Goal: Task Accomplishment & Management: Use online tool/utility

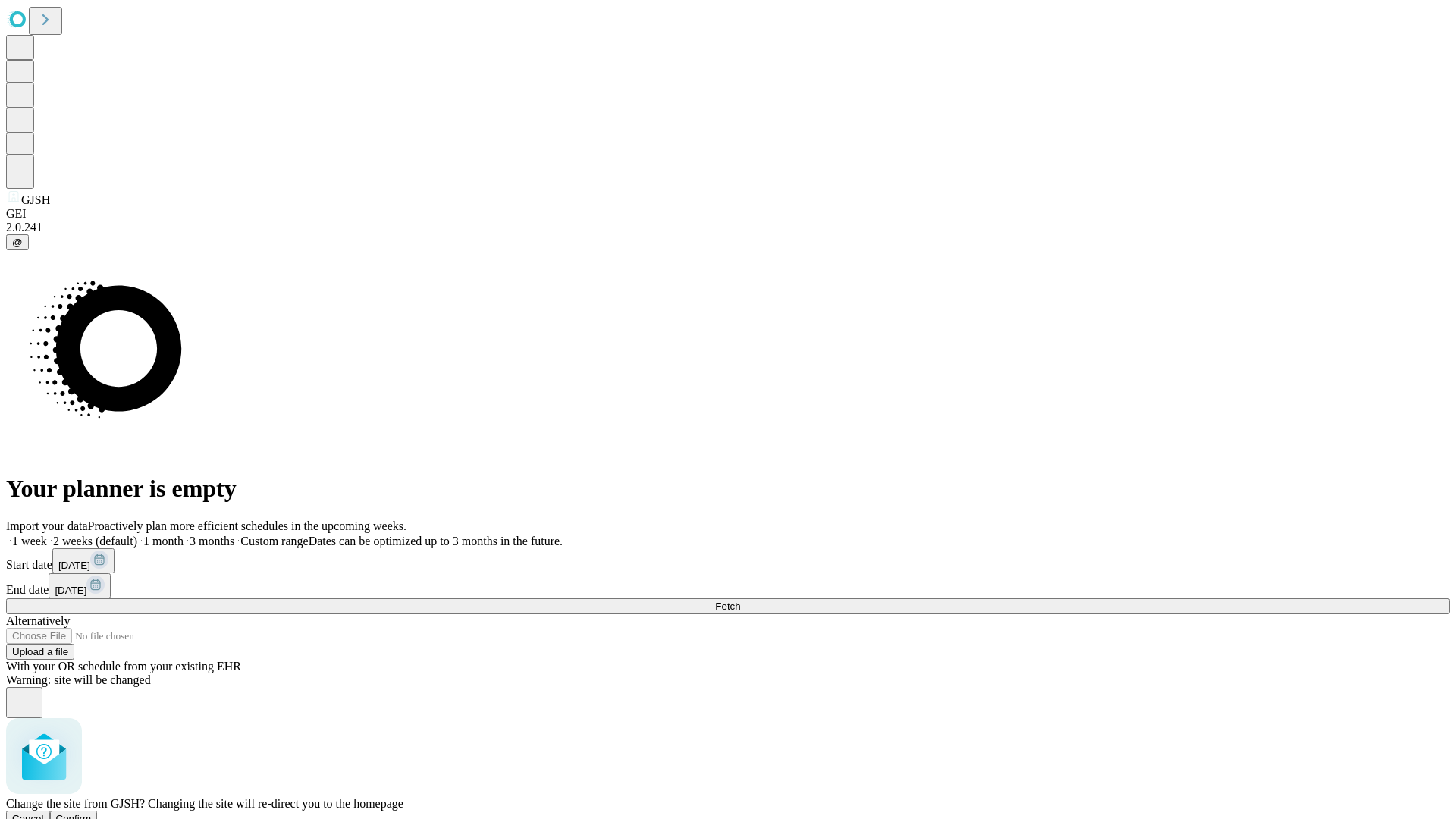
click at [92, 813] on span "Confirm" at bounding box center [74, 818] width 36 height 11
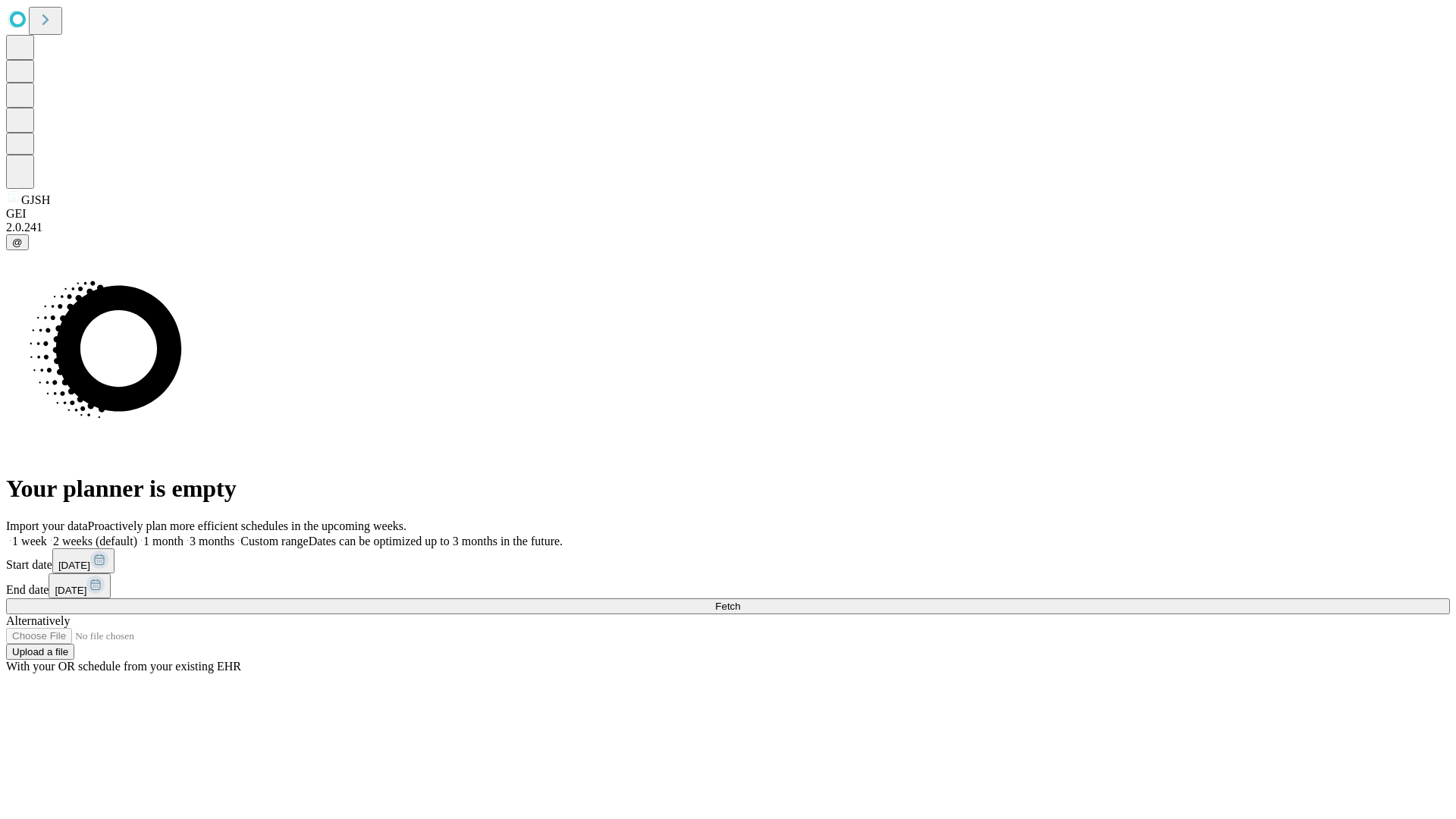
click at [47, 534] on label "1 week" at bounding box center [26, 541] width 41 height 13
click at [741, 601] on span "Fetch" at bounding box center [728, 607] width 25 height 11
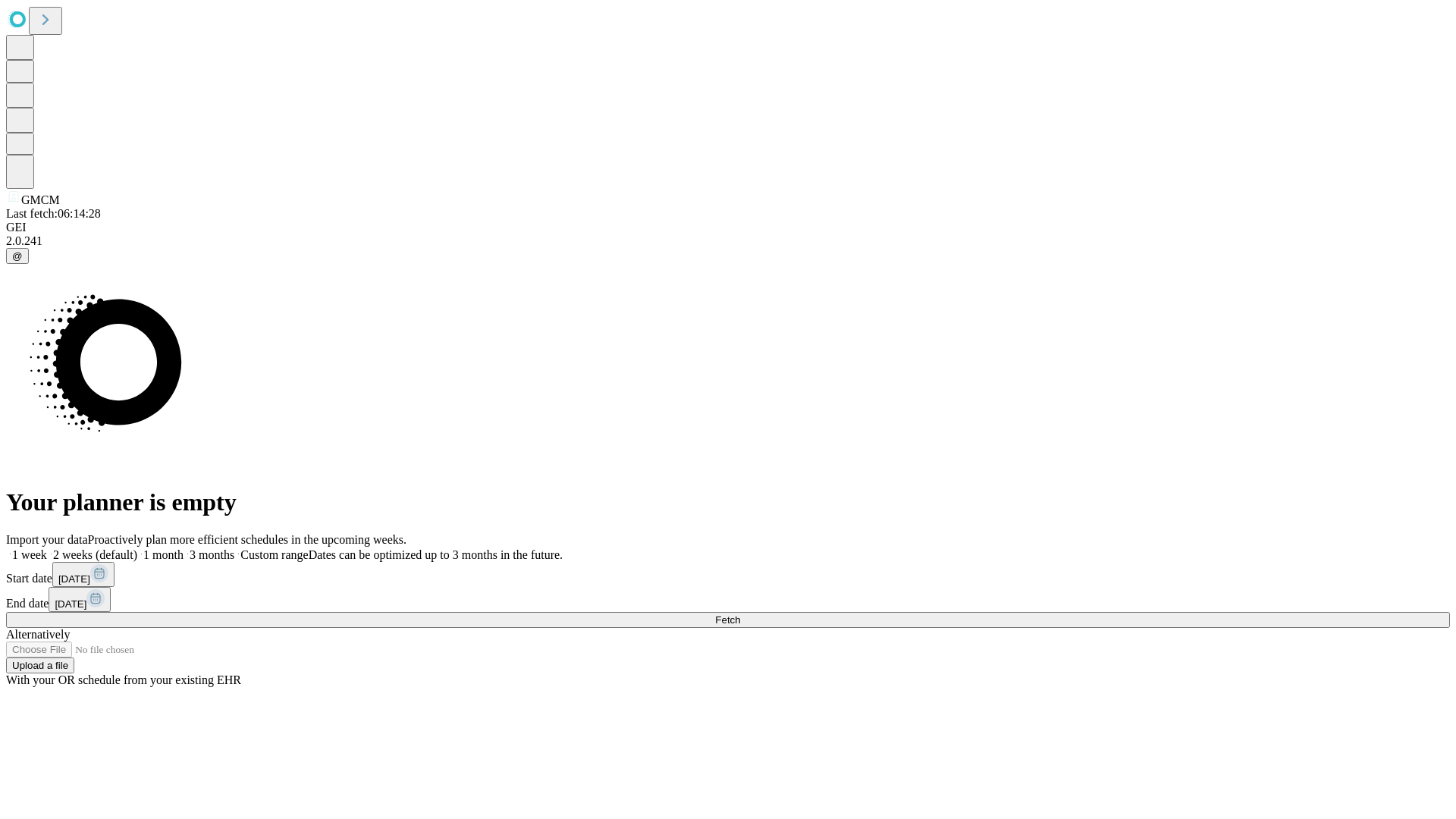
click at [47, 548] on label "1 week" at bounding box center [26, 555] width 41 height 13
click at [741, 614] on span "Fetch" at bounding box center [728, 620] width 25 height 11
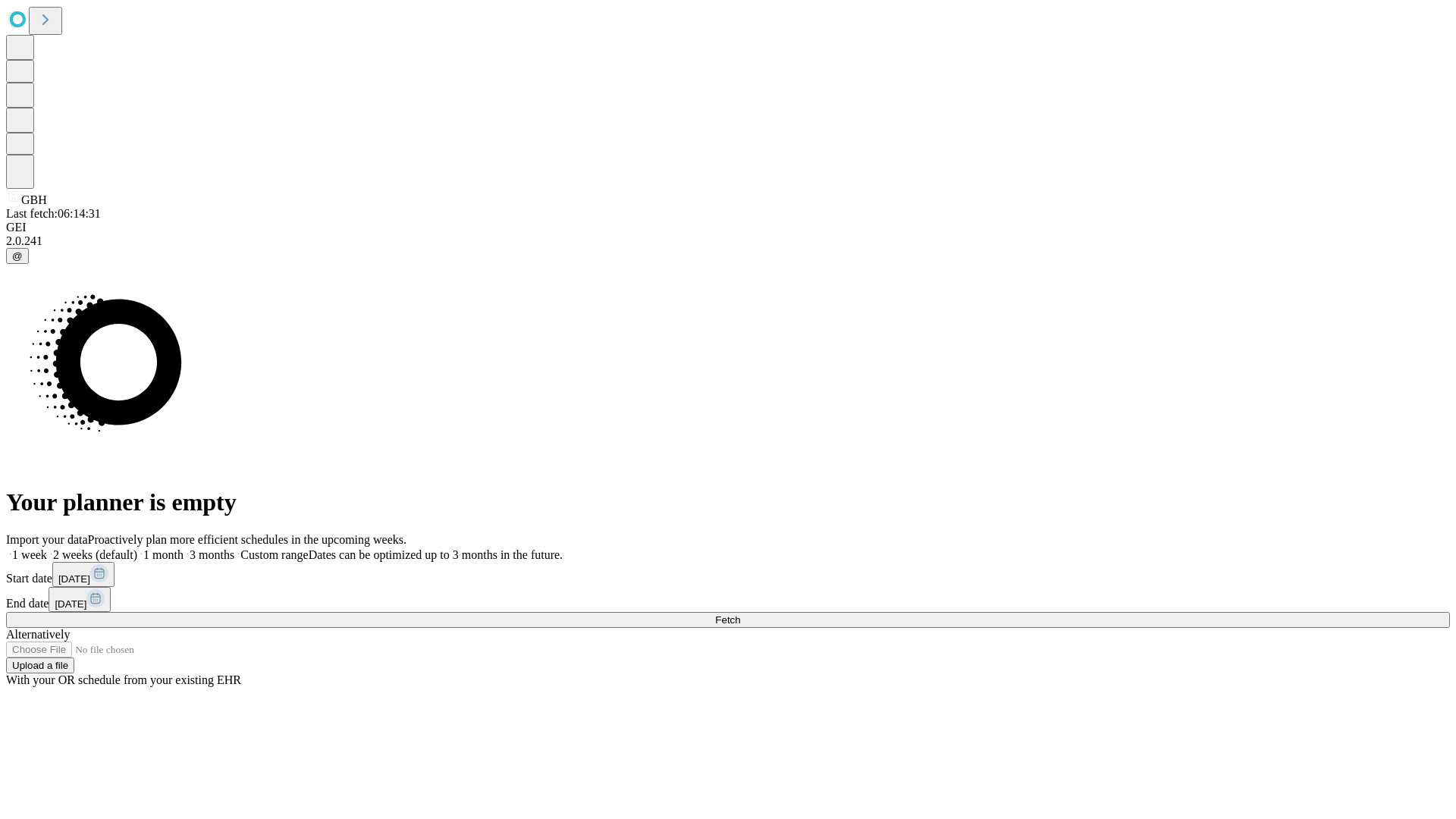
click at [47, 548] on label "1 week" at bounding box center [26, 555] width 41 height 13
click at [741, 614] on span "Fetch" at bounding box center [728, 620] width 25 height 11
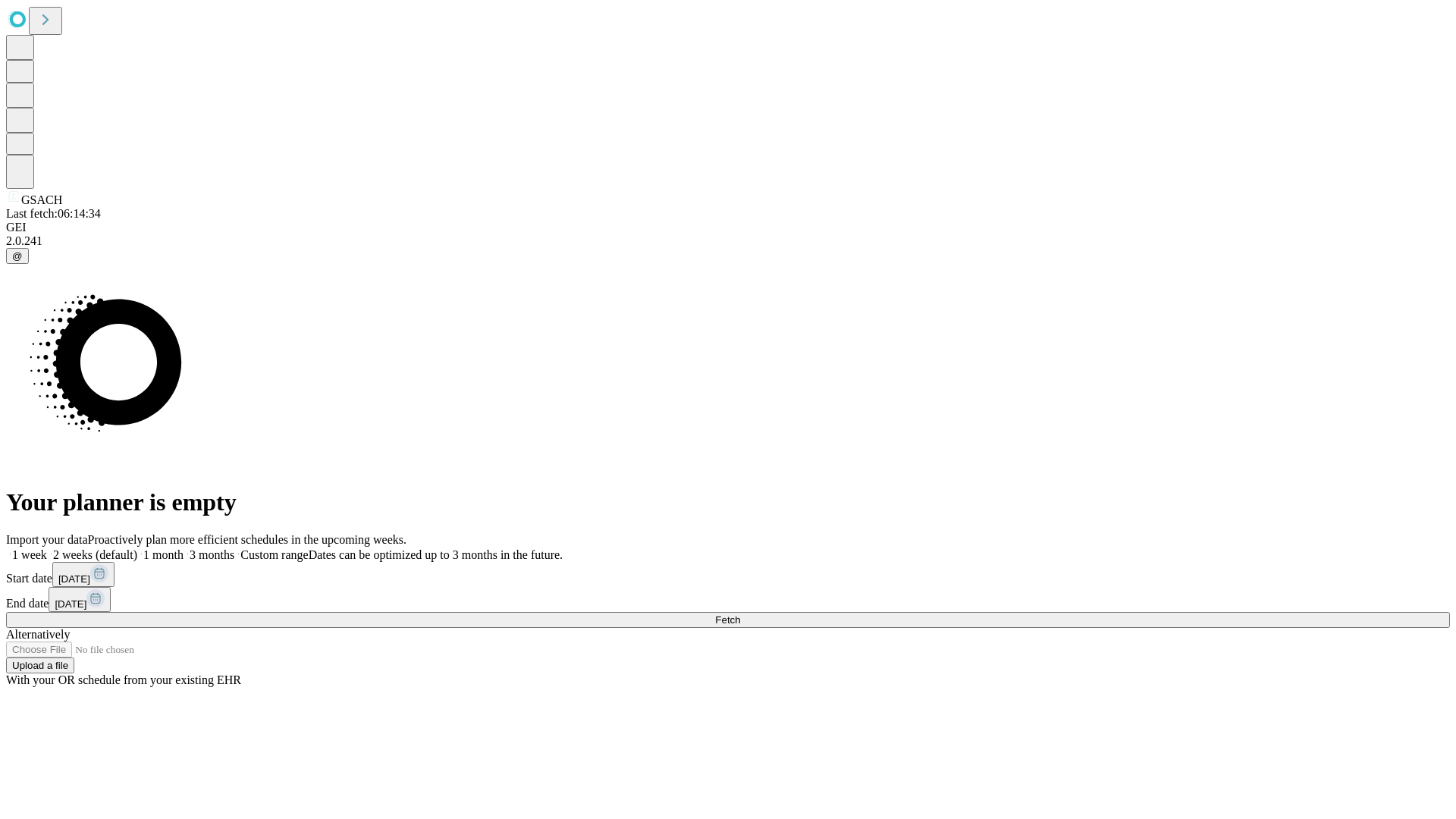
click at [47, 548] on label "1 week" at bounding box center [26, 555] width 41 height 13
click at [741, 614] on span "Fetch" at bounding box center [728, 620] width 25 height 11
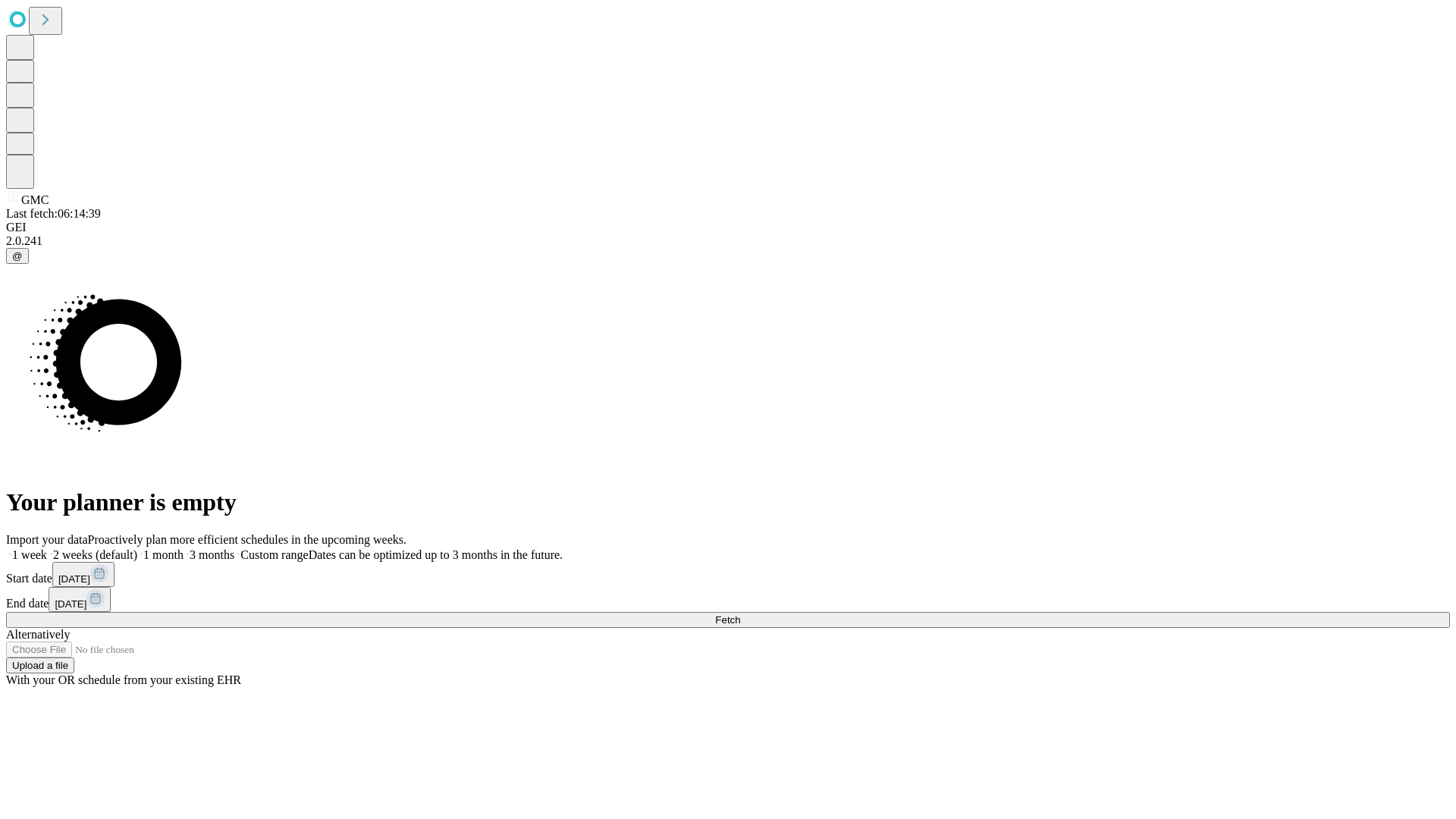
click at [47, 548] on label "1 week" at bounding box center [26, 555] width 41 height 13
click at [741, 614] on span "Fetch" at bounding box center [728, 620] width 25 height 11
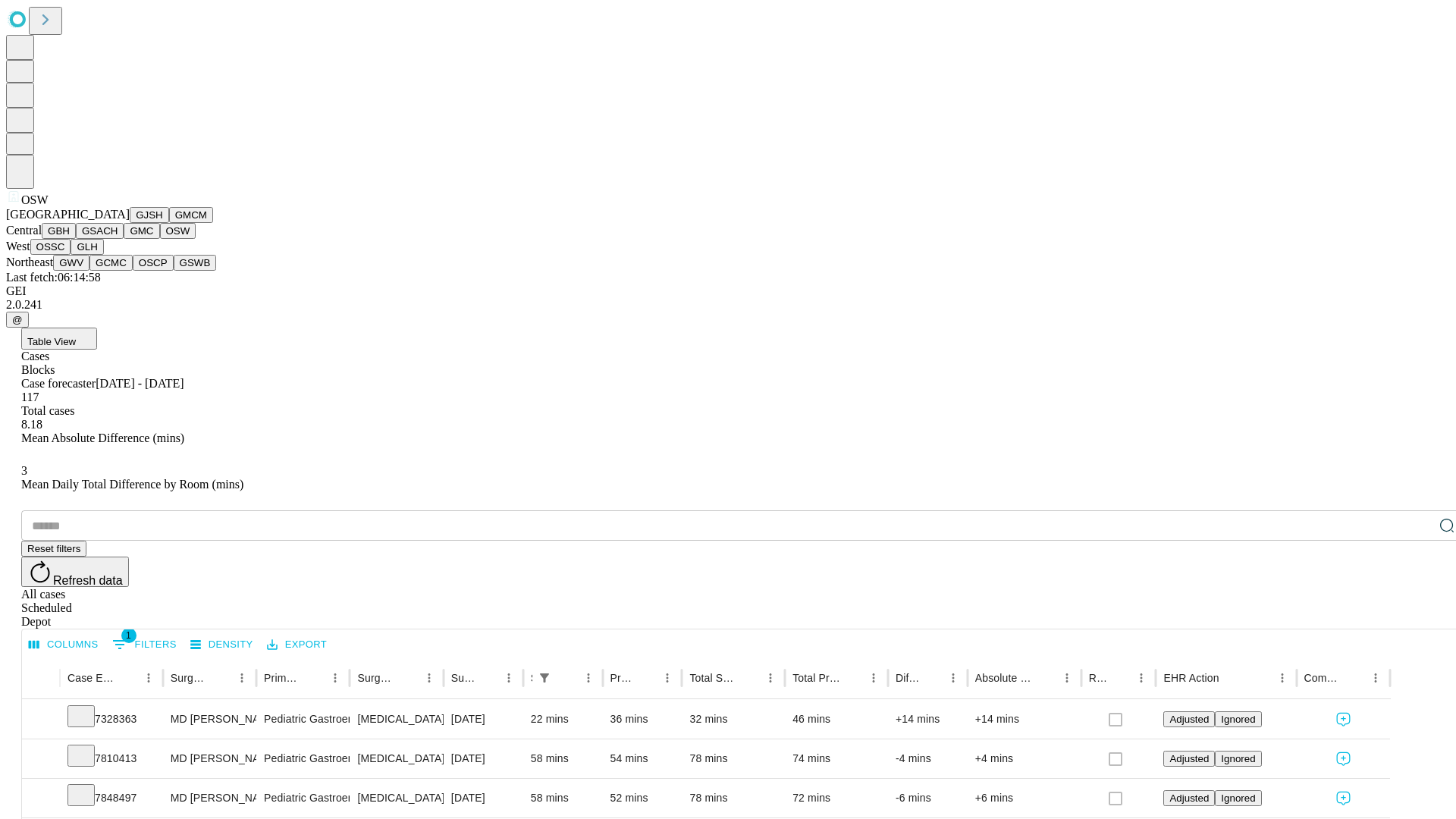
click at [71, 255] on button "OSSC" at bounding box center [50, 247] width 41 height 16
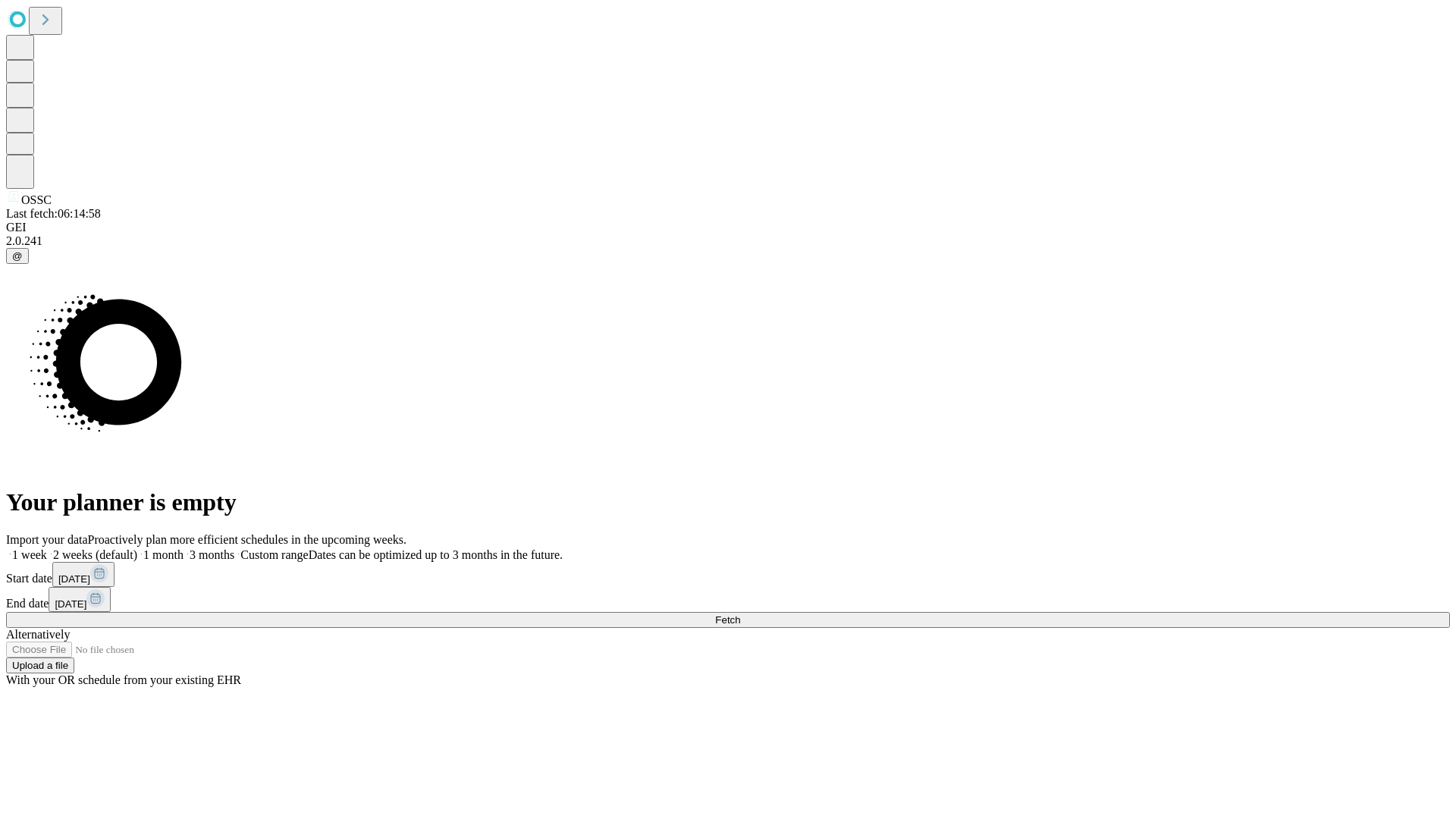
click at [47, 548] on label "1 week" at bounding box center [26, 555] width 41 height 13
click at [741, 614] on span "Fetch" at bounding box center [728, 620] width 25 height 11
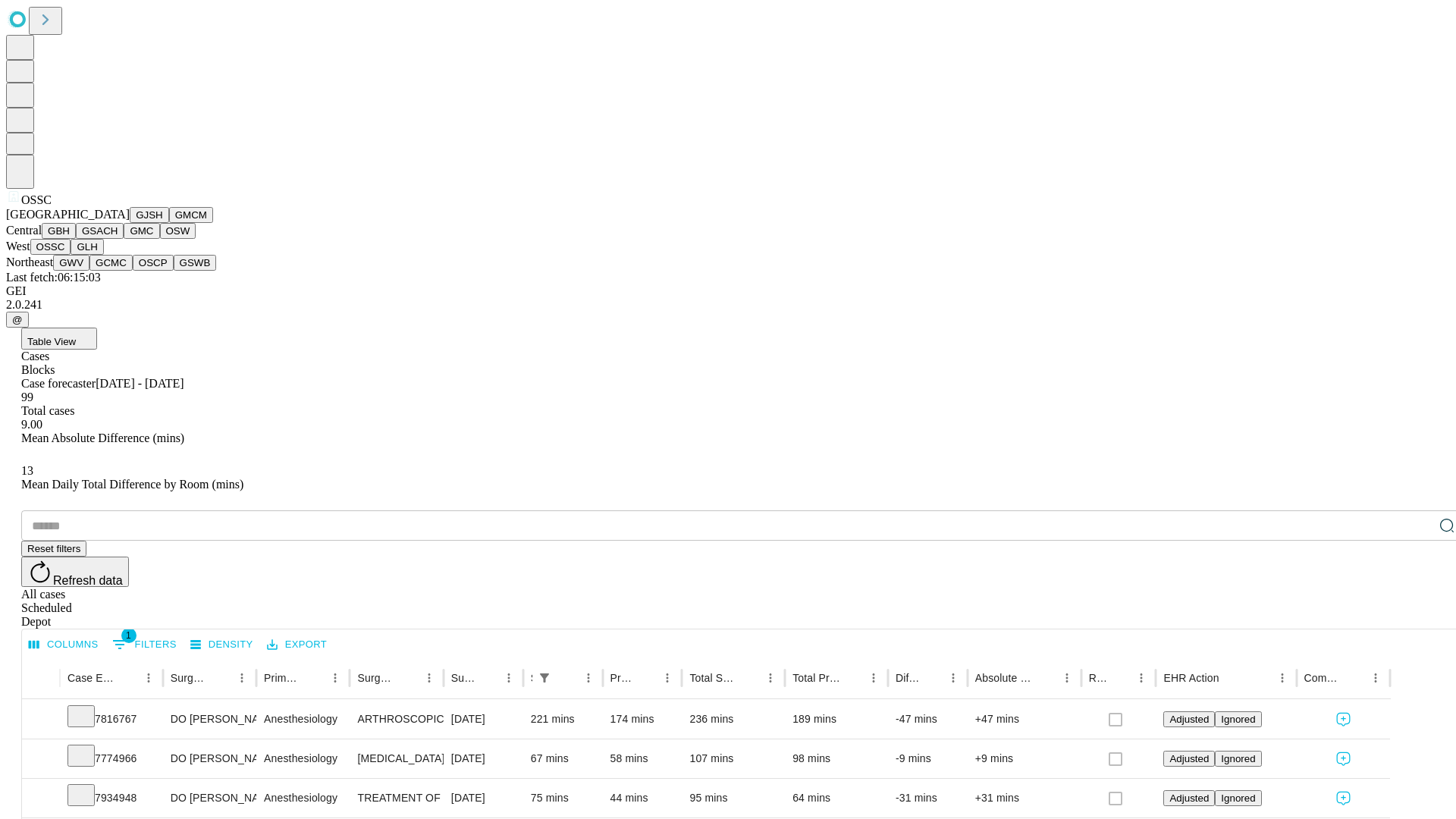
click at [103, 255] on button "GLH" at bounding box center [87, 247] width 32 height 16
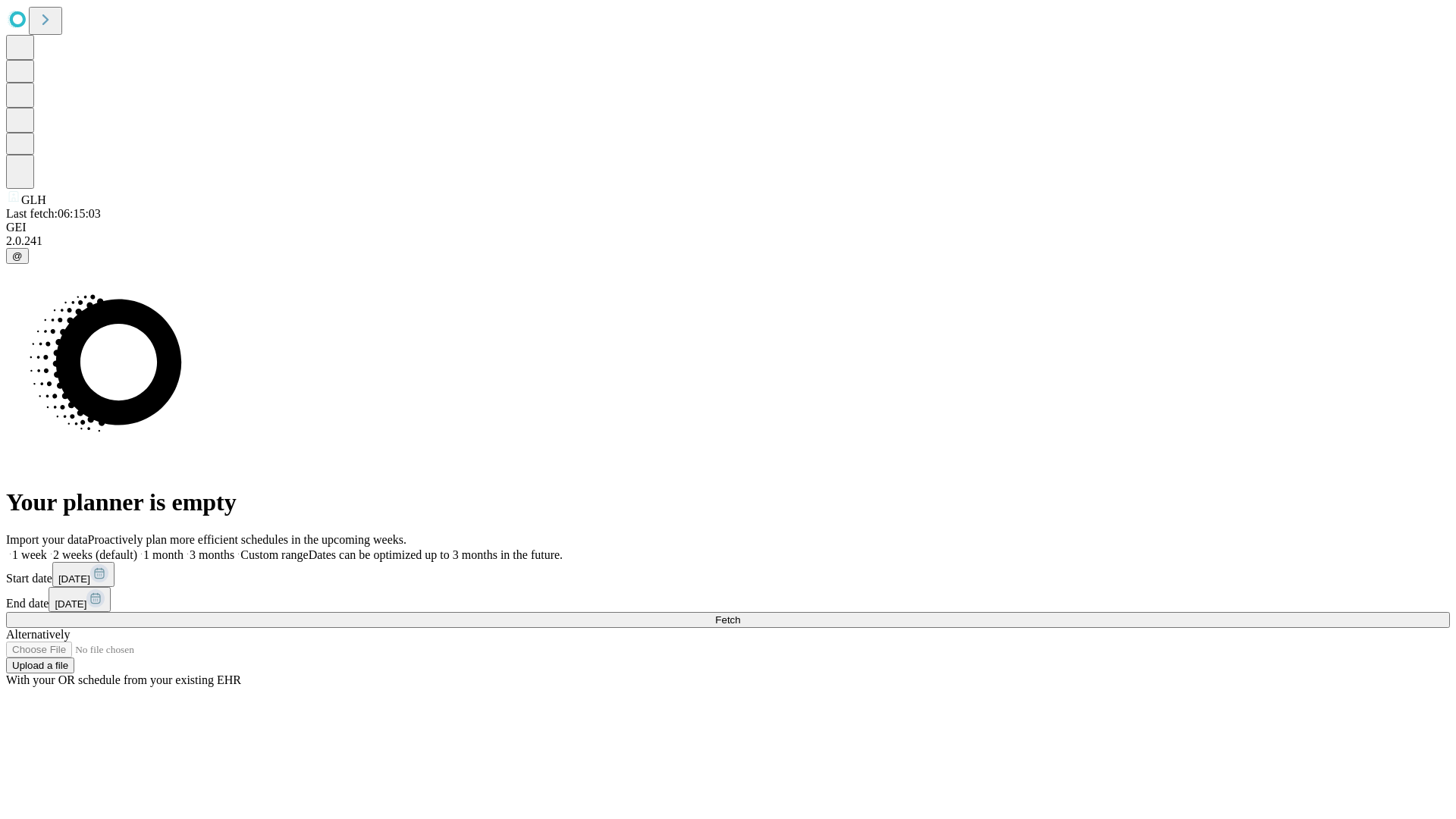
click at [47, 548] on label "1 week" at bounding box center [26, 555] width 41 height 13
click at [741, 614] on span "Fetch" at bounding box center [728, 620] width 25 height 11
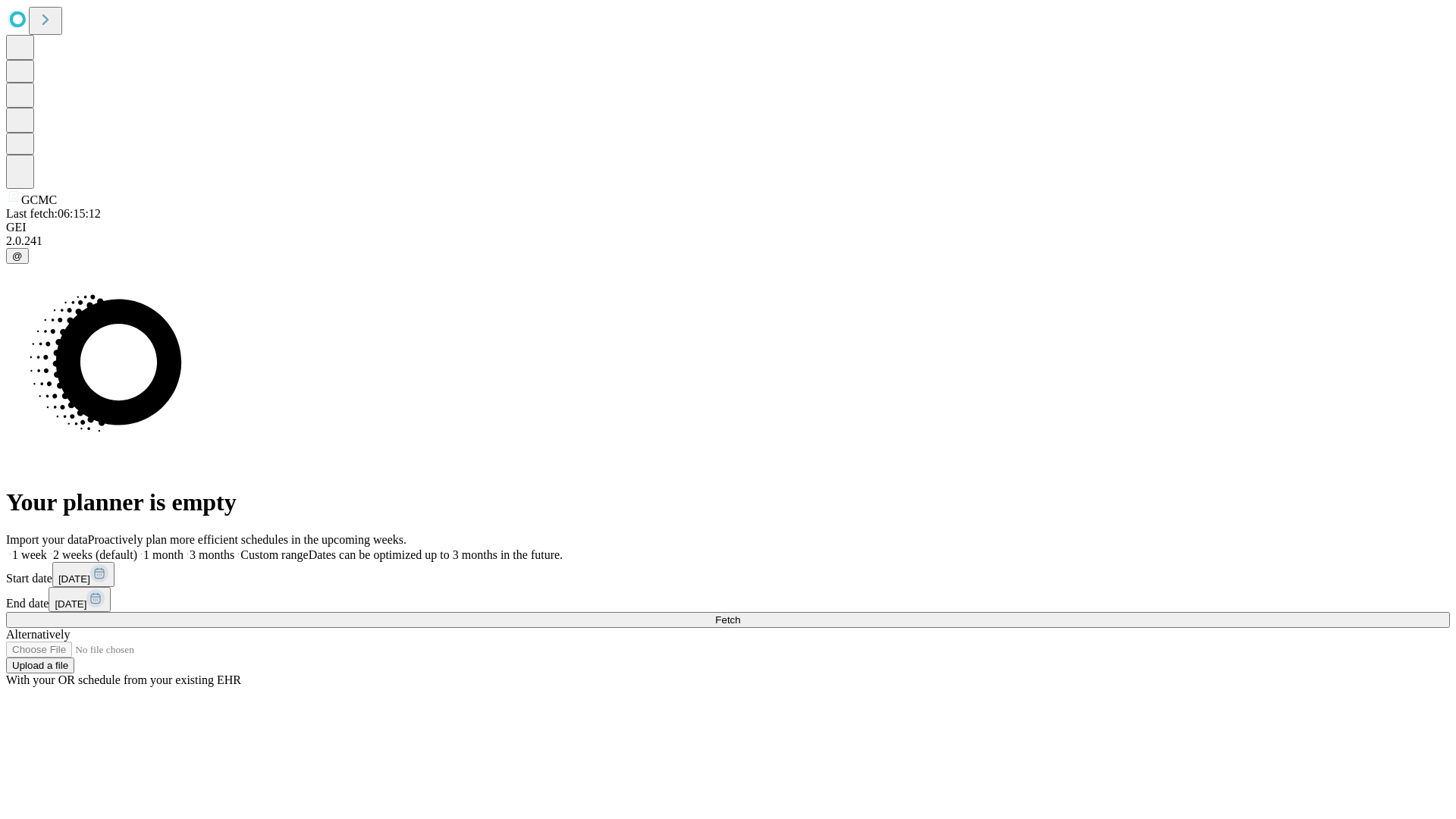
click at [47, 548] on label "1 week" at bounding box center [26, 555] width 41 height 13
click at [741, 614] on span "Fetch" at bounding box center [728, 620] width 25 height 11
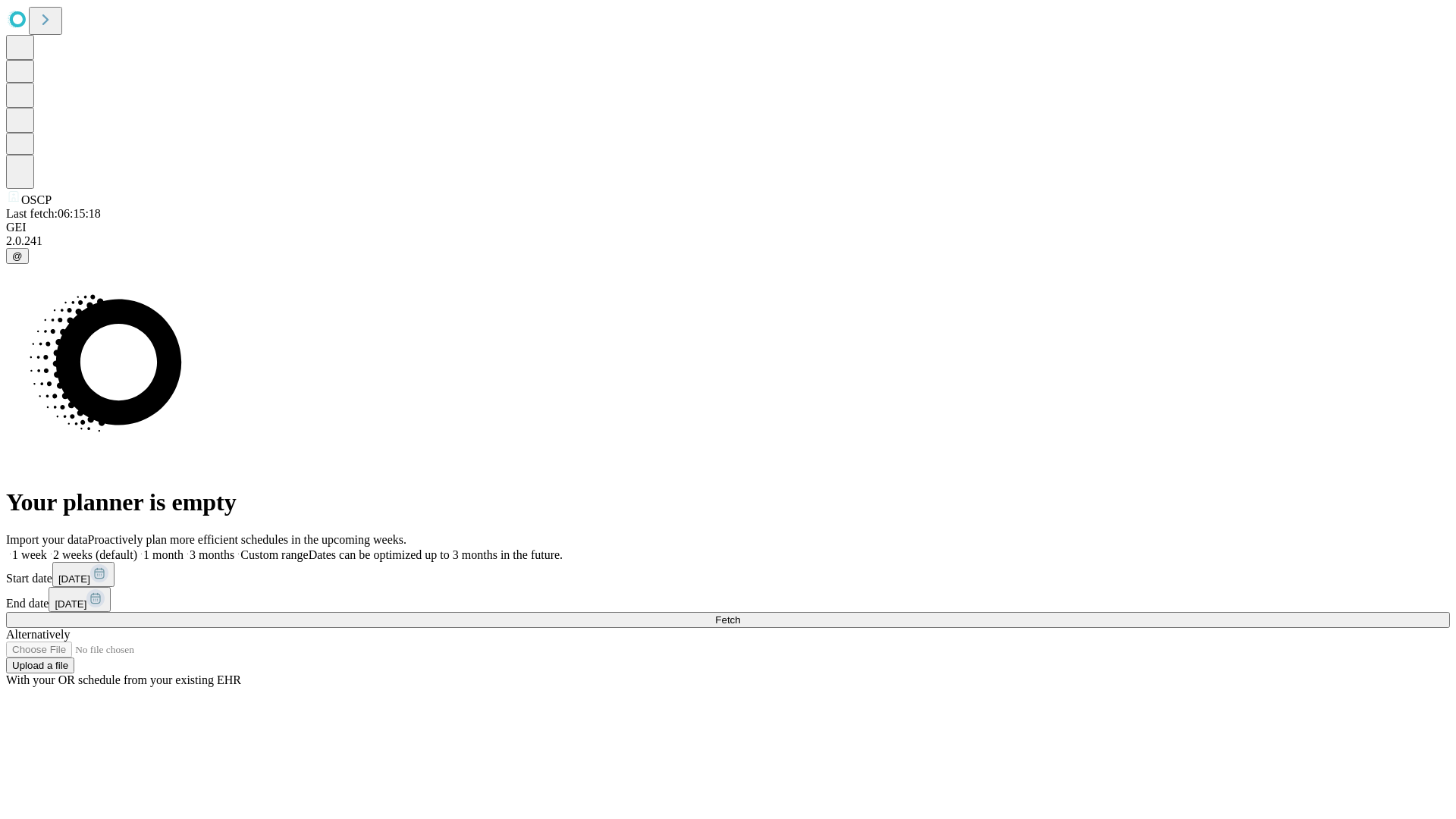
click at [47, 548] on label "1 week" at bounding box center [26, 555] width 41 height 13
click at [741, 614] on span "Fetch" at bounding box center [728, 620] width 25 height 11
